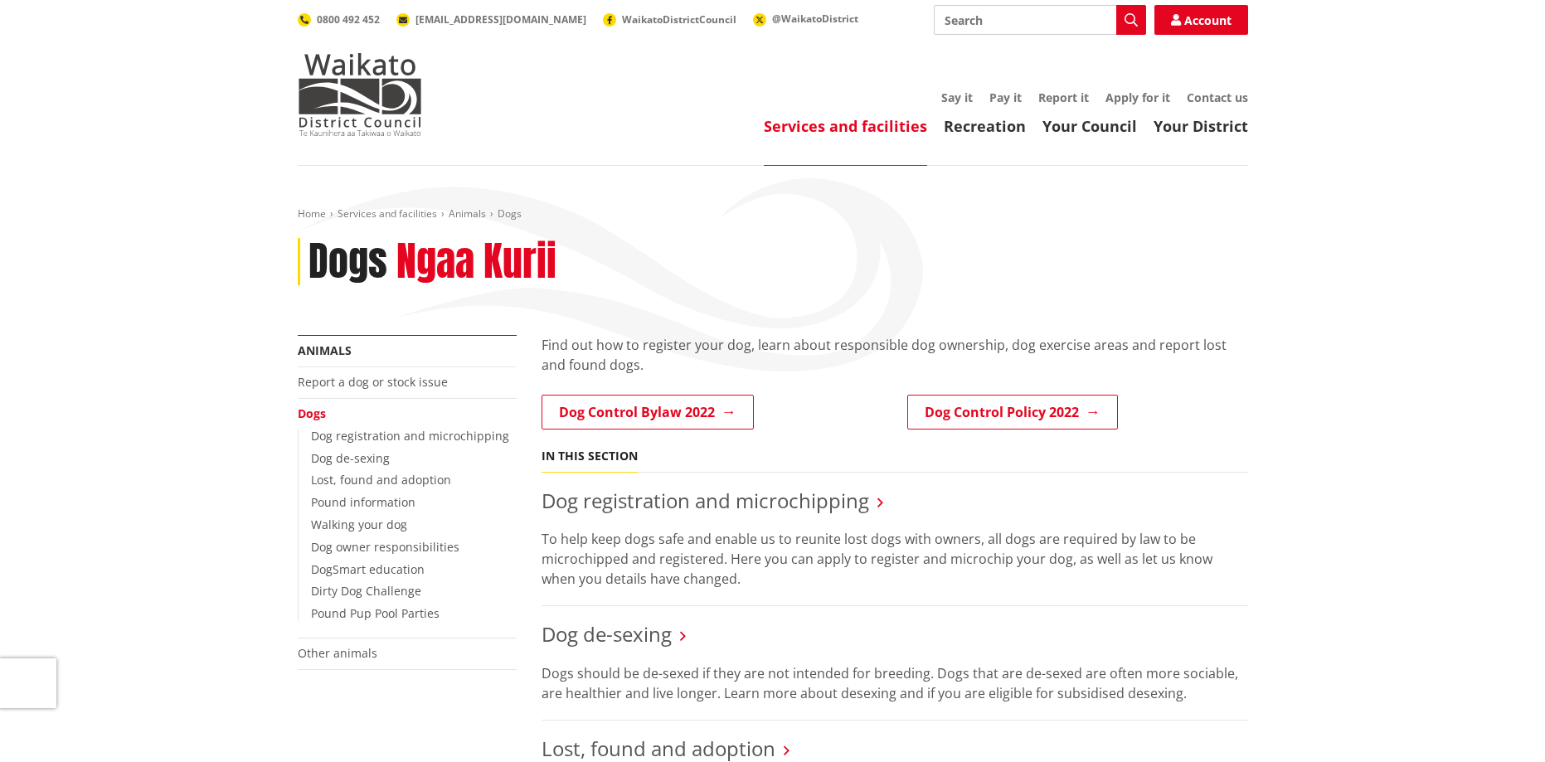
scroll to position [249, 0]
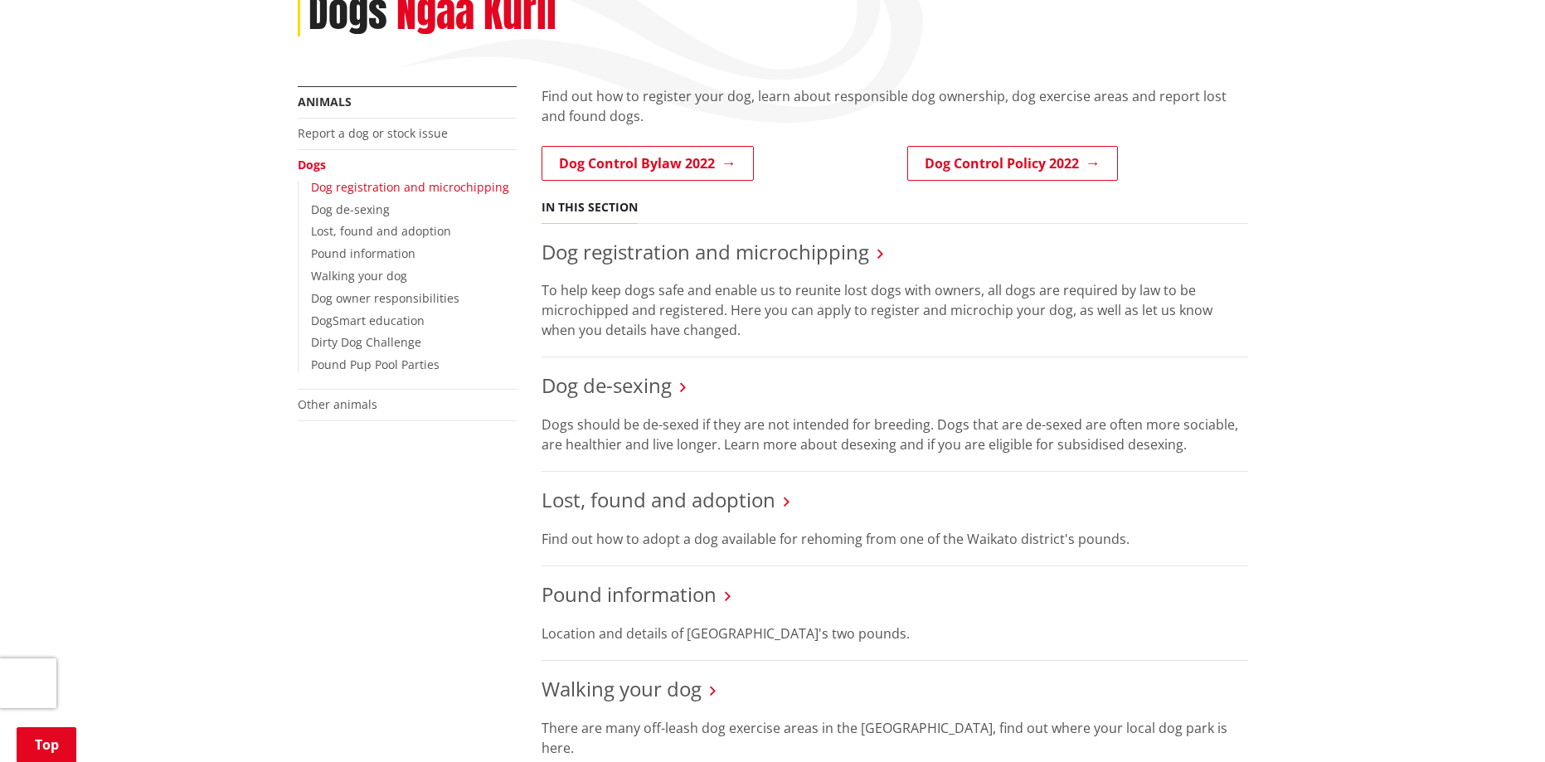
click at [436, 187] on link "Dog registration and microchipping" at bounding box center [410, 187] width 198 height 16
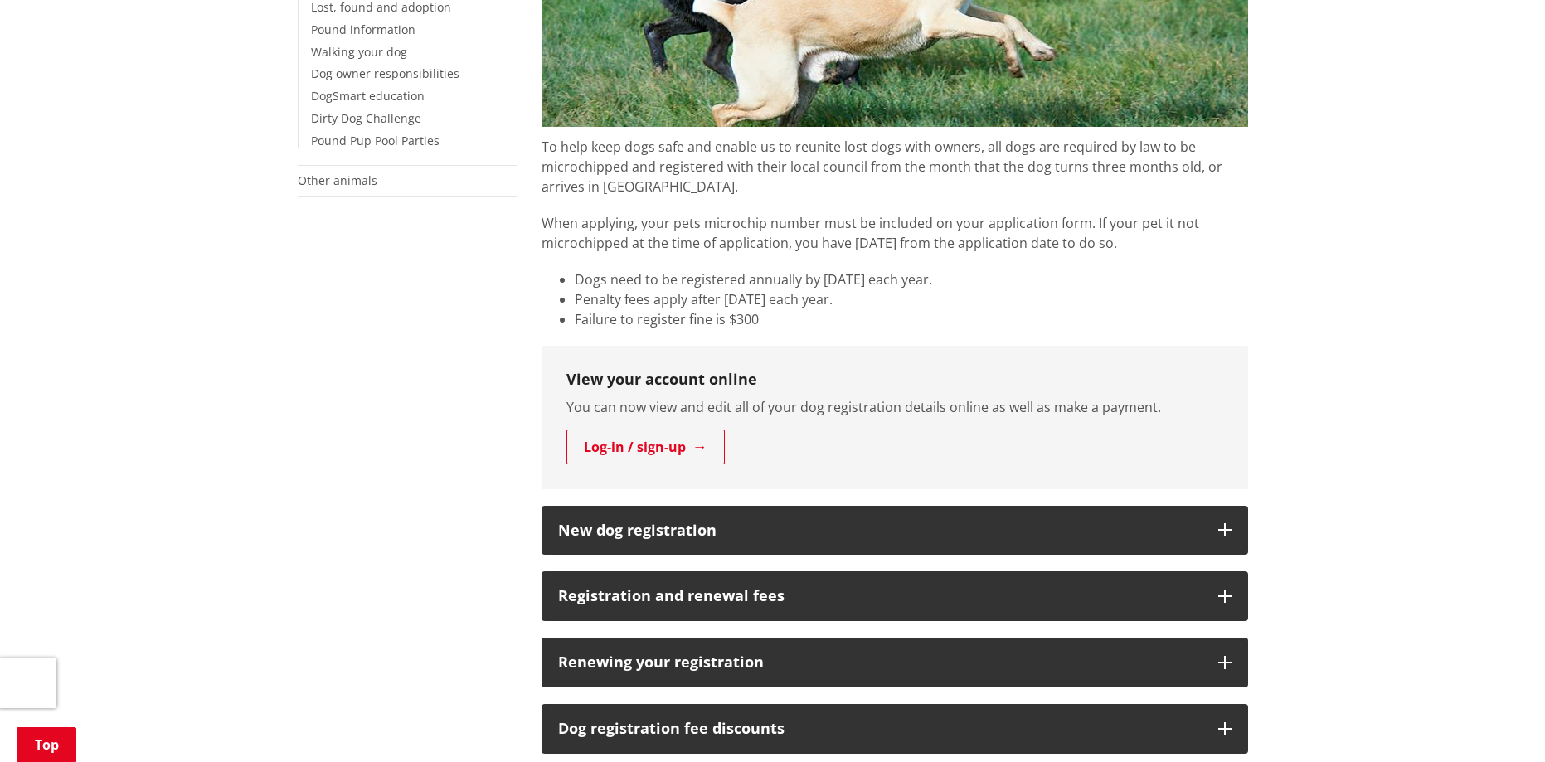
scroll to position [664, 0]
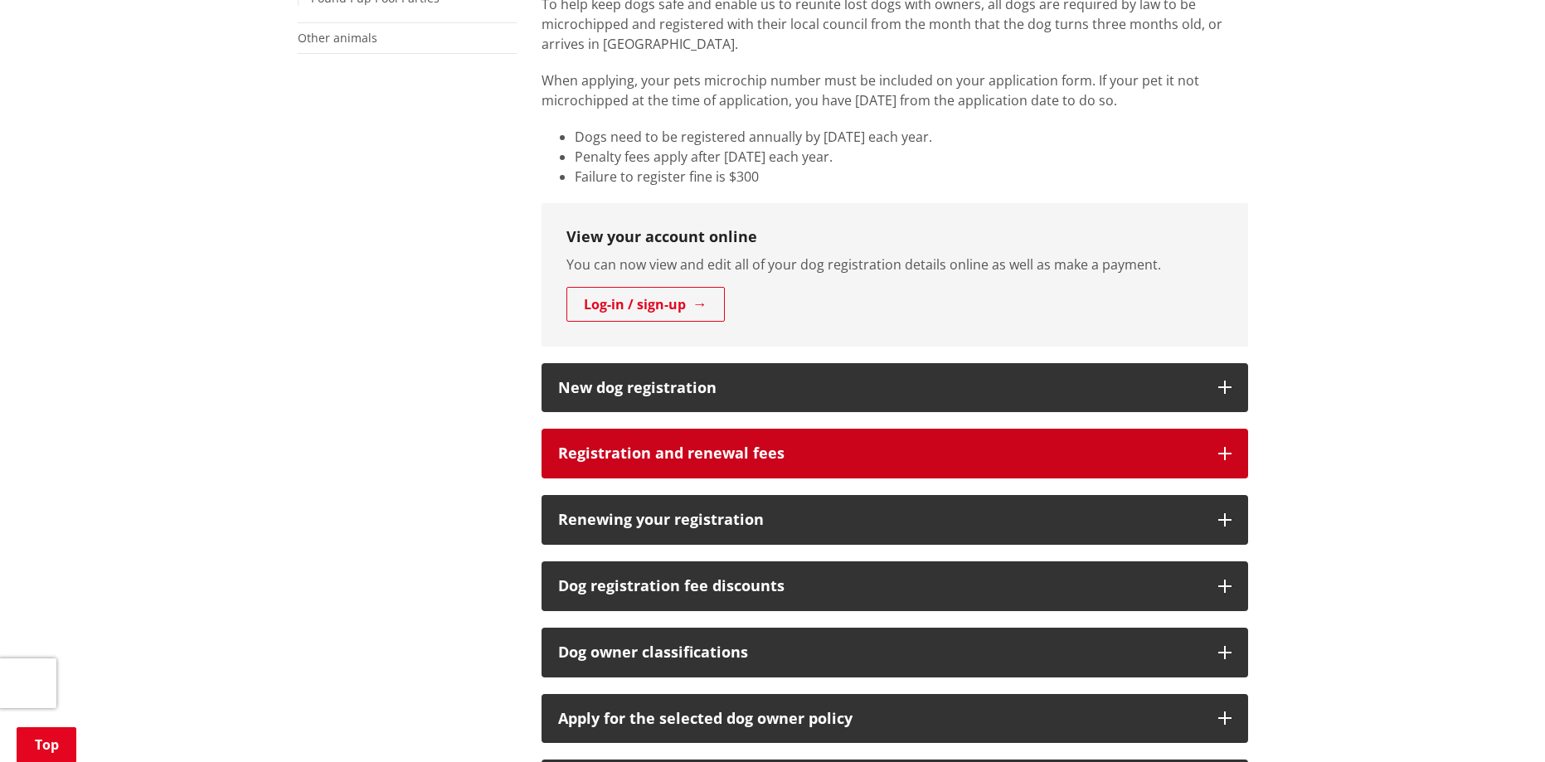
click at [715, 458] on h3 "Registration and renewal fees" at bounding box center [880, 453] width 644 height 17
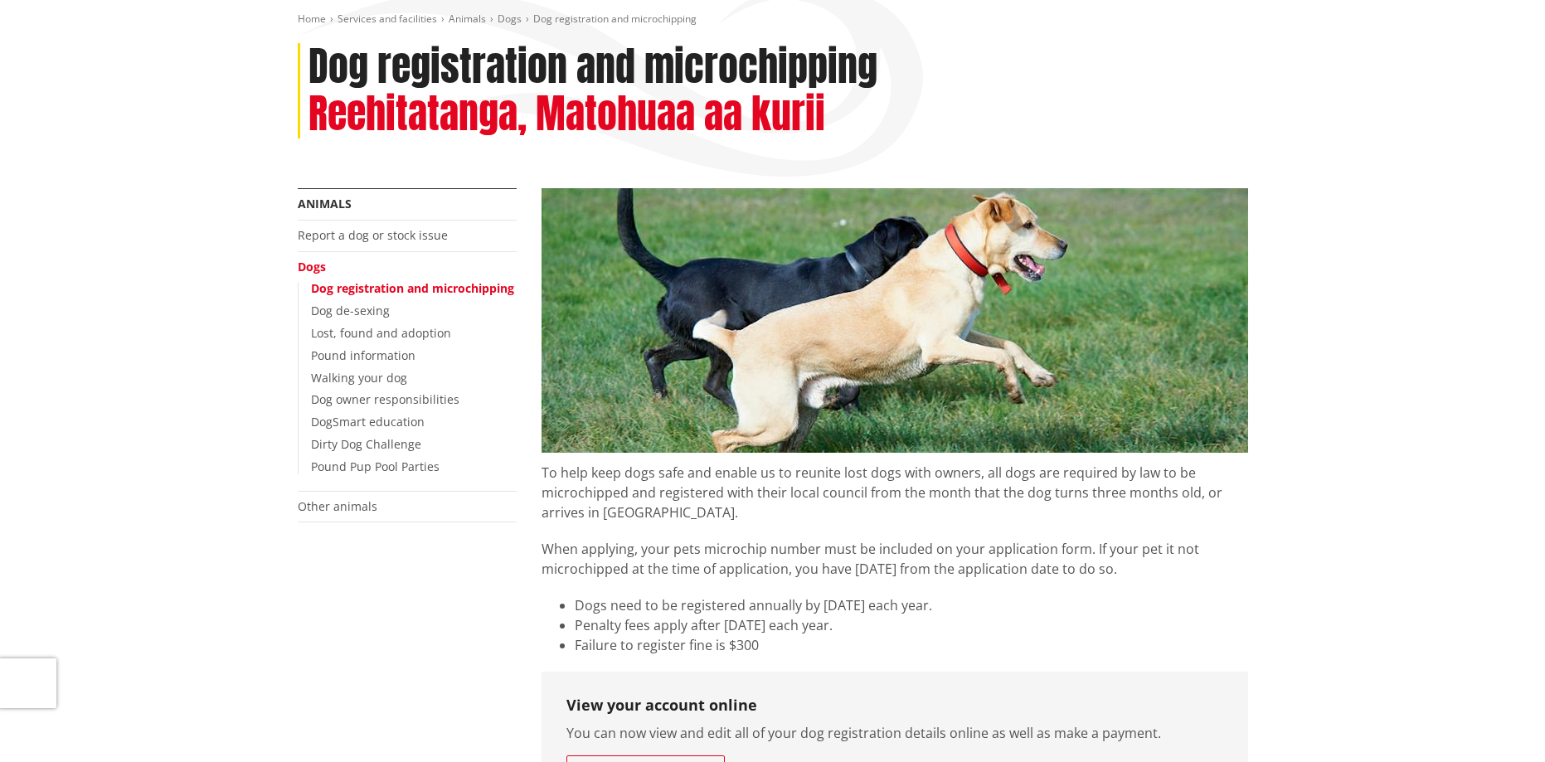
scroll to position [166, 0]
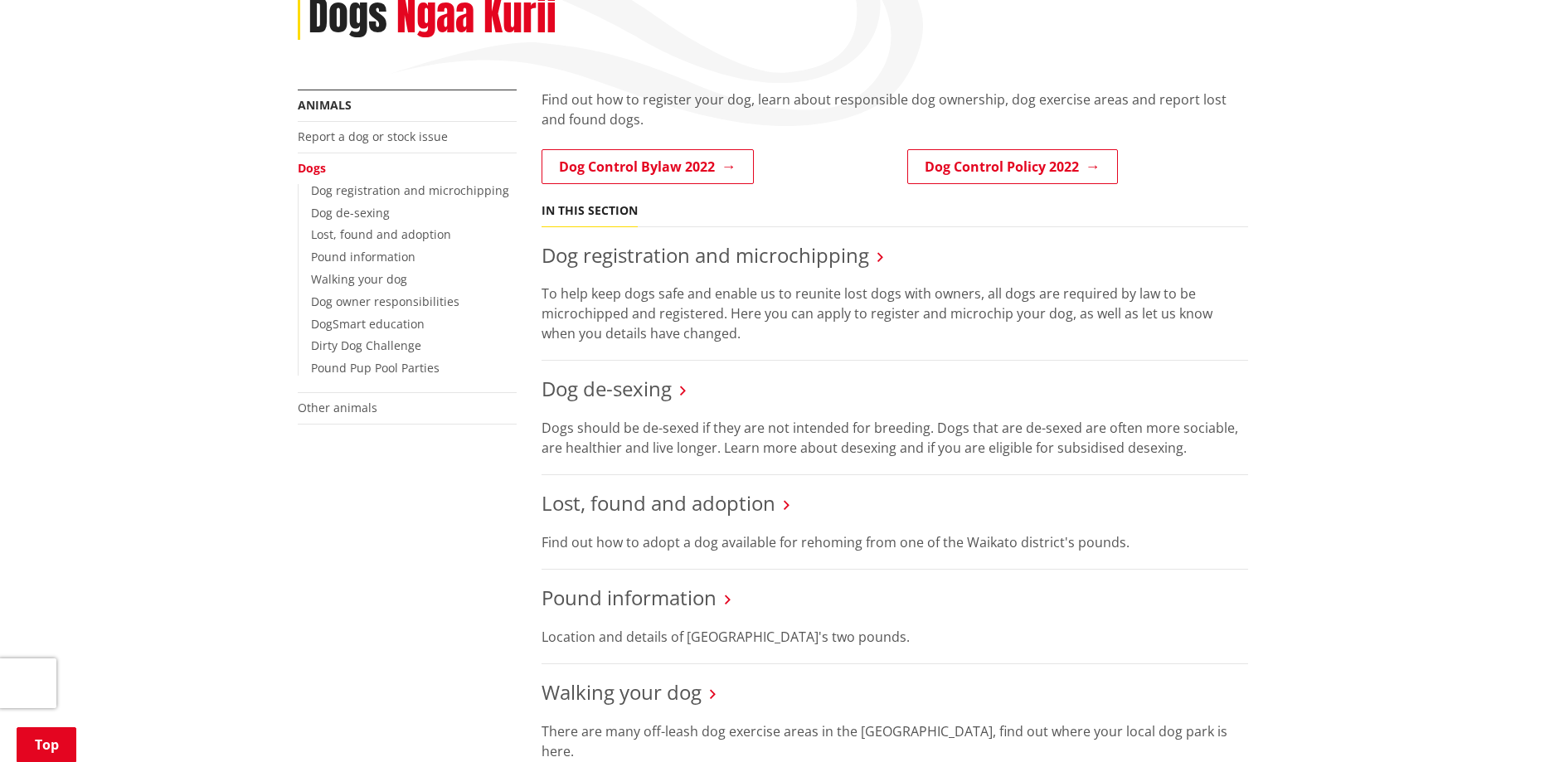
scroll to position [249, 0]
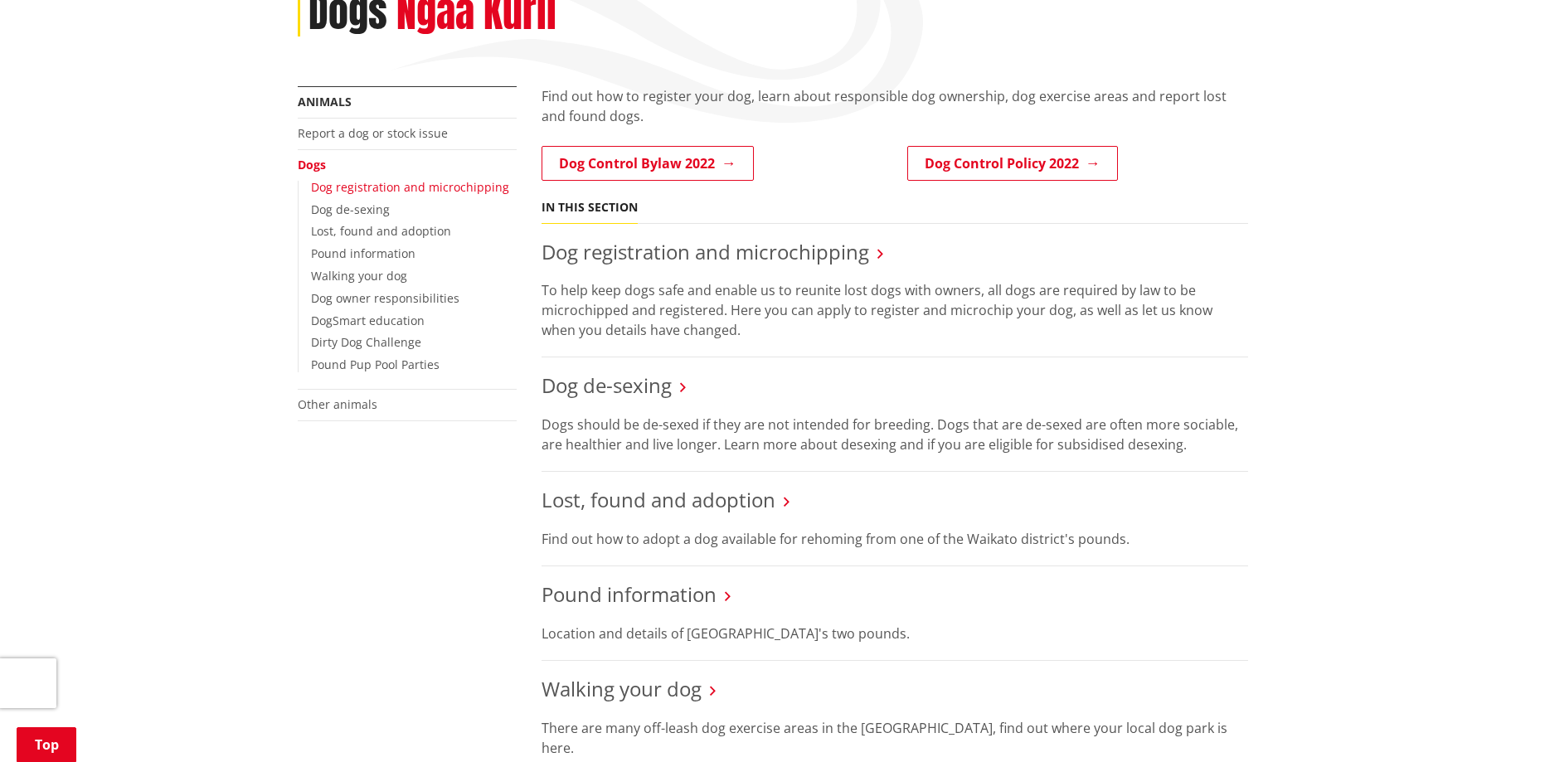
click at [470, 190] on link "Dog registration and microchipping" at bounding box center [410, 187] width 198 height 16
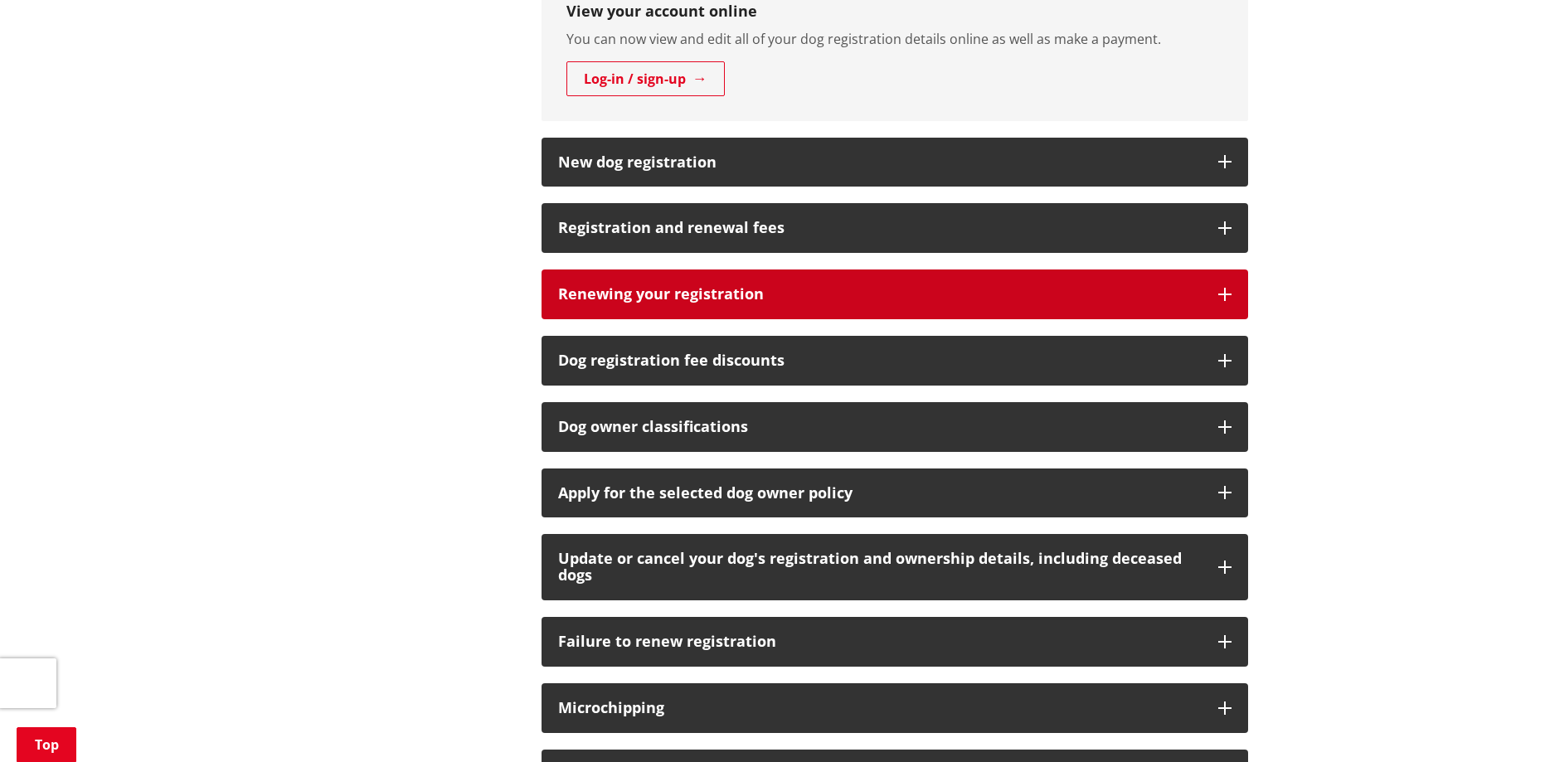
scroll to position [912, 0]
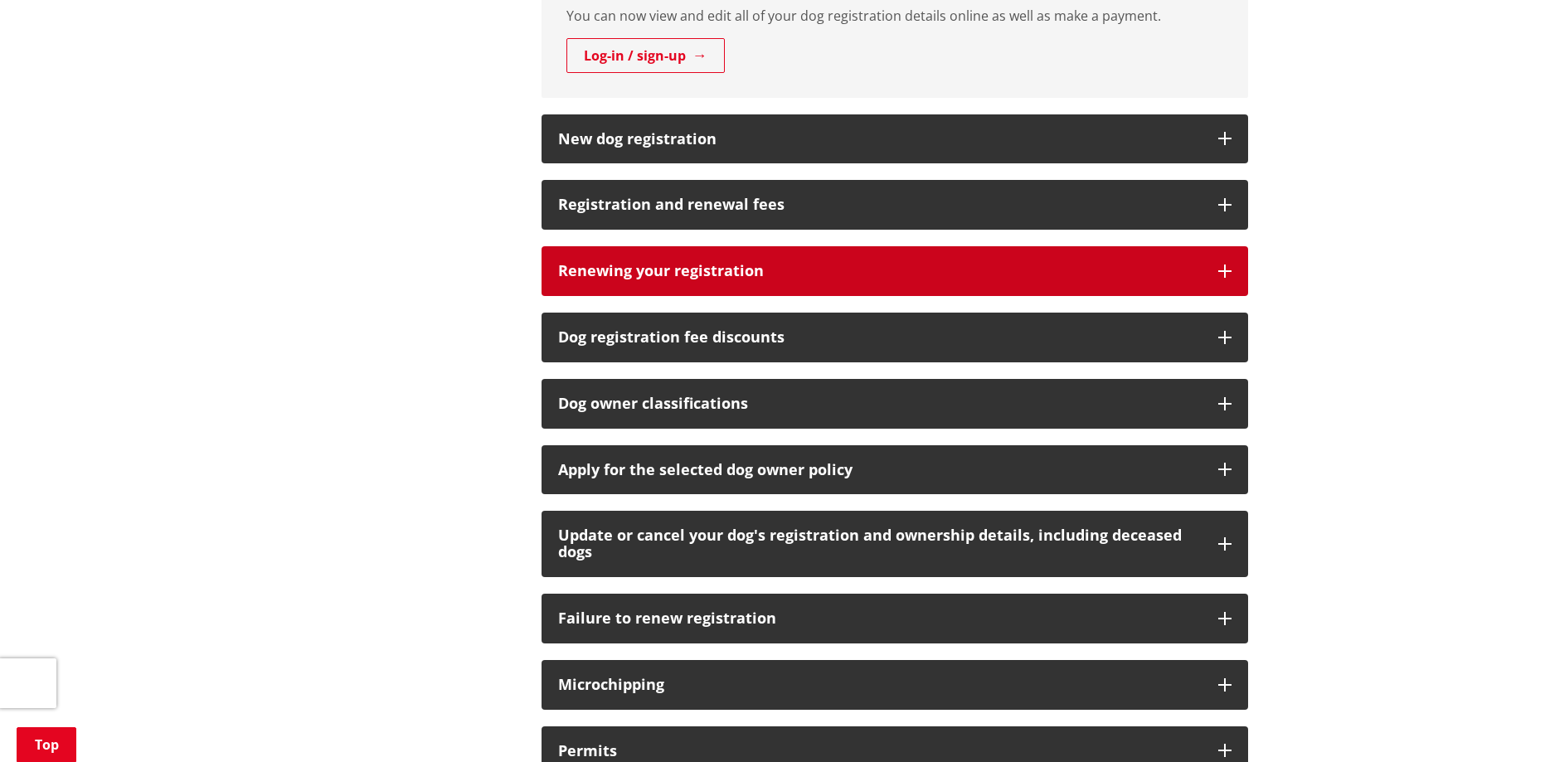
click at [785, 262] on button "Renewing your registration" at bounding box center [895, 271] width 707 height 50
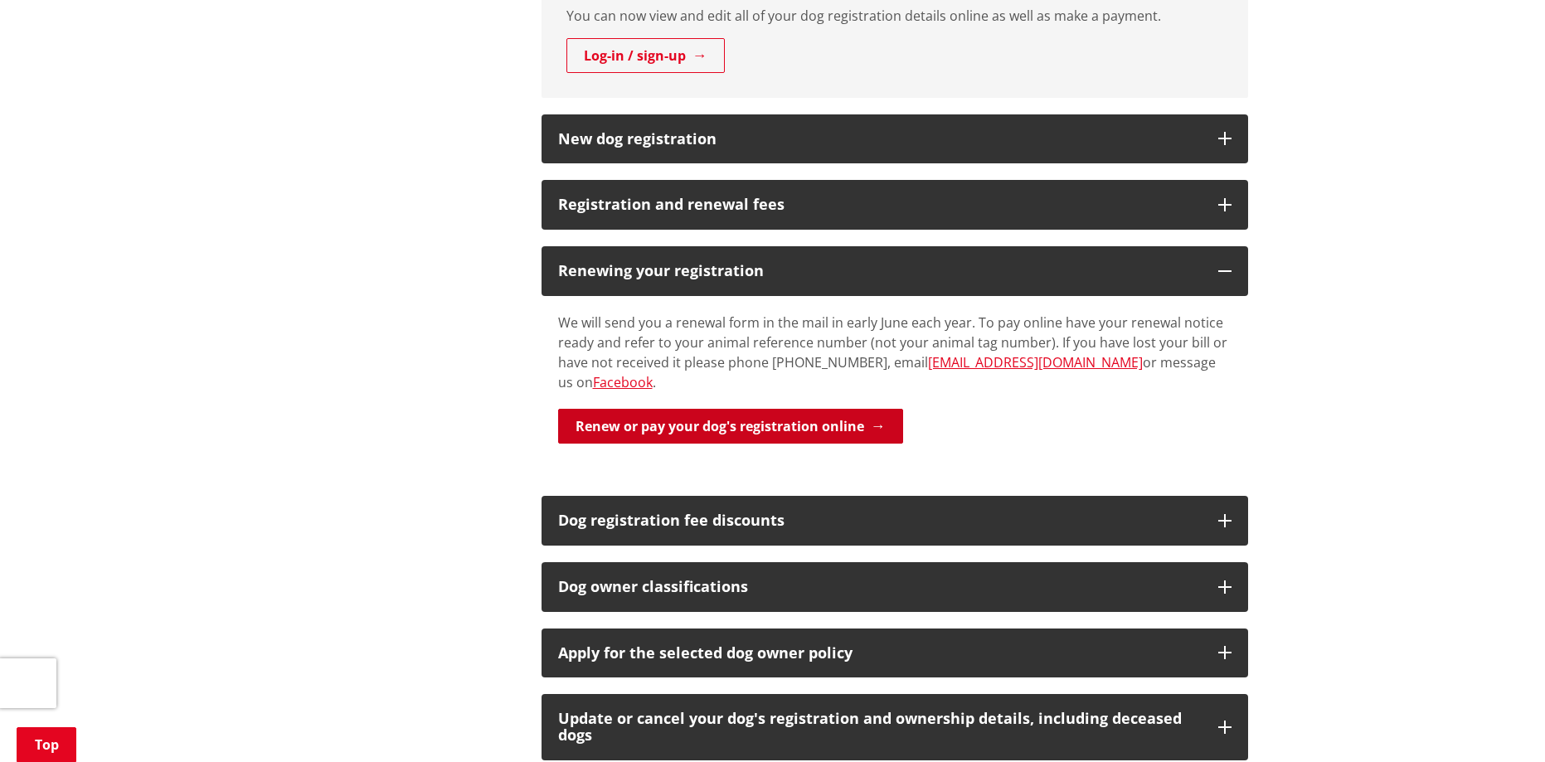
click at [725, 409] on link "Renew or pay your dog's registration online" at bounding box center [730, 426] width 345 height 35
